Goal: Communication & Community: Answer question/provide support

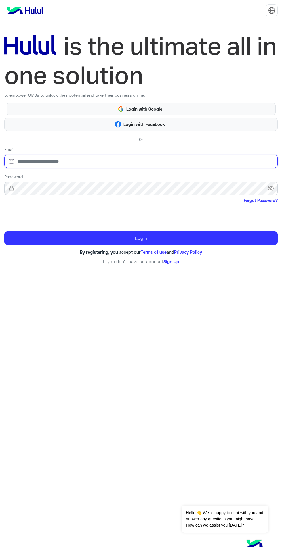
click at [125, 164] on input "email" at bounding box center [140, 162] width 273 height 14
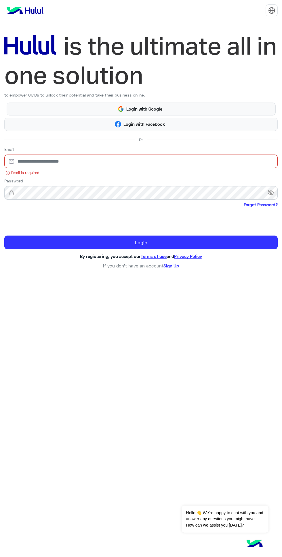
type input "**********"
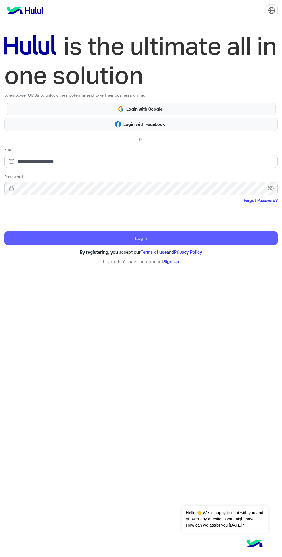
click at [212, 233] on button "Login" at bounding box center [140, 238] width 273 height 14
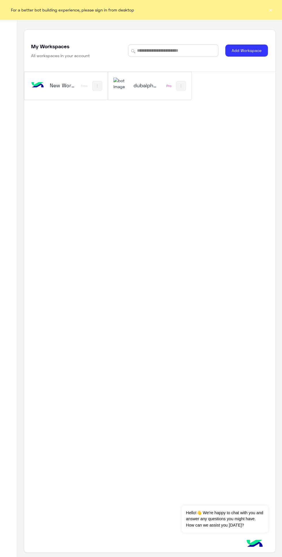
click at [270, 10] on button "×" at bounding box center [270, 10] width 6 height 6
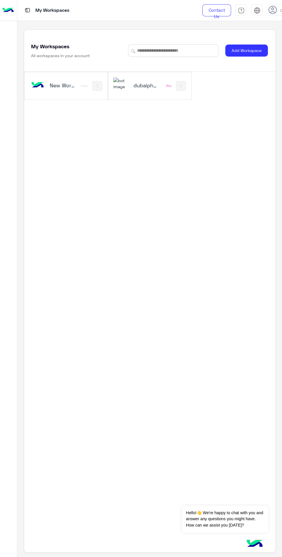
click at [135, 89] on h5 "dubaiphone" at bounding box center [146, 85] width 26 height 7
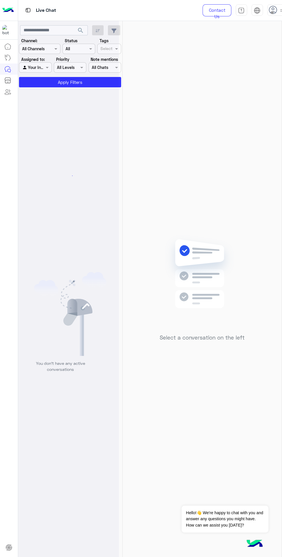
click at [270, 13] on use at bounding box center [273, 10] width 8 height 8
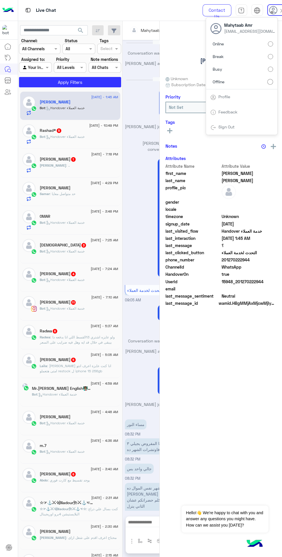
scroll to position [387, 0]
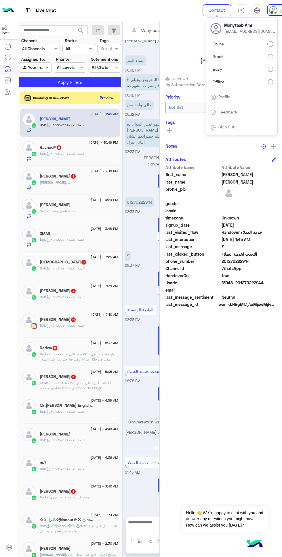
click at [81, 31] on span "search" at bounding box center [80, 30] width 7 height 7
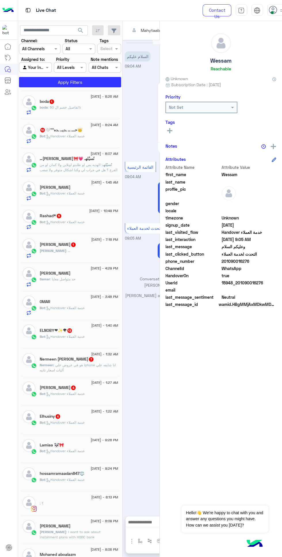
scroll to position [389, 0]
